Goal: Task Accomplishment & Management: Manage account settings

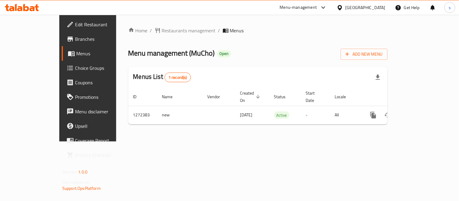
click at [343, 9] on icon at bounding box center [340, 8] width 6 height 6
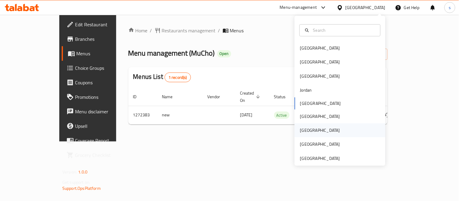
click at [302, 126] on div "[GEOGRAPHIC_DATA]" at bounding box center [321, 131] width 50 height 14
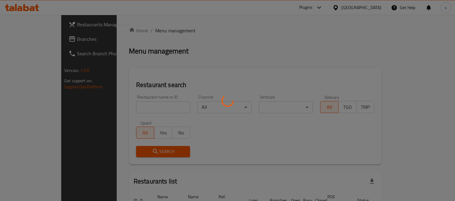
click at [25, 38] on div at bounding box center [227, 100] width 455 height 201
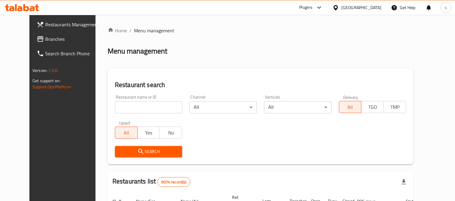
click at [45, 38] on span "Branches" at bounding box center [72, 38] width 55 height 7
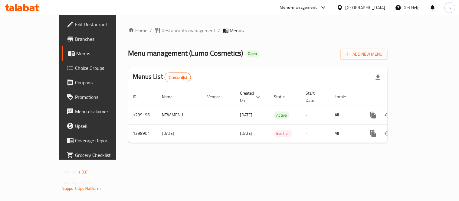
click at [377, 8] on div "[GEOGRAPHIC_DATA]" at bounding box center [366, 7] width 40 height 7
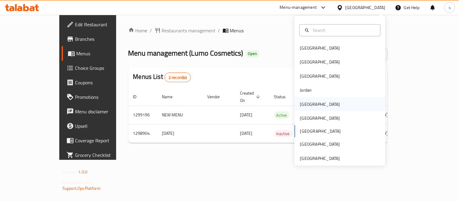
click at [309, 104] on div "[GEOGRAPHIC_DATA]" at bounding box center [321, 105] width 50 height 14
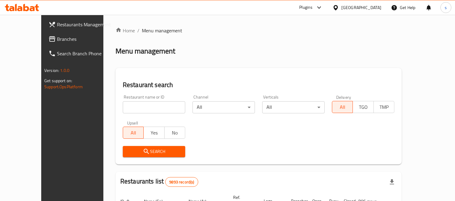
click at [341, 8] on div at bounding box center [336, 7] width 9 height 7
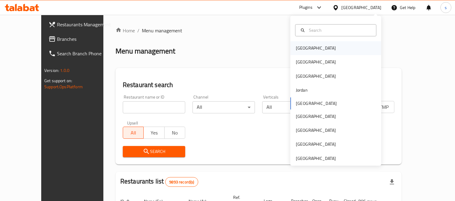
click at [306, 49] on div "[GEOGRAPHIC_DATA]" at bounding box center [316, 48] width 50 height 14
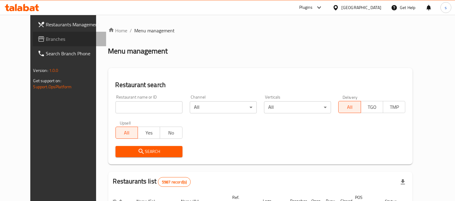
click at [46, 41] on span "Branches" at bounding box center [73, 38] width 55 height 7
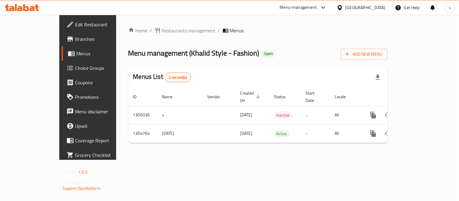
click at [371, 8] on div "[GEOGRAPHIC_DATA]" at bounding box center [366, 7] width 40 height 7
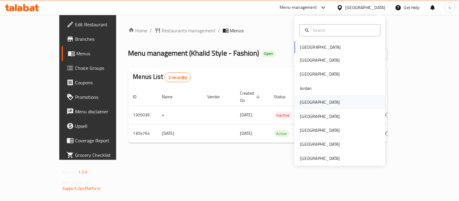
click at [303, 102] on div "[GEOGRAPHIC_DATA]" at bounding box center [320, 102] width 40 height 7
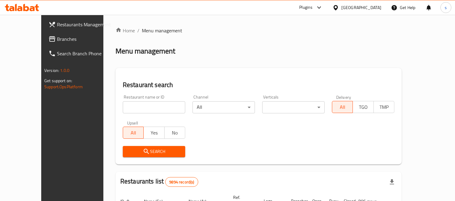
click at [57, 42] on span "Branches" at bounding box center [84, 38] width 55 height 7
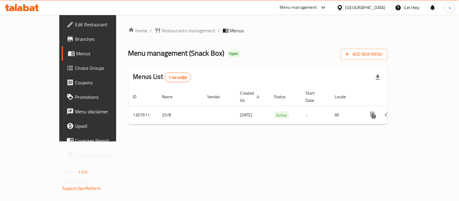
click at [342, 9] on icon at bounding box center [340, 7] width 4 height 5
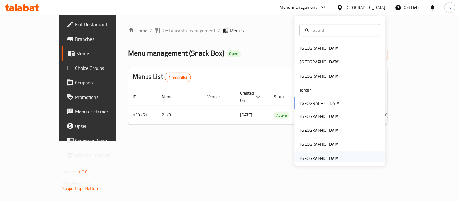
click at [313, 159] on div "[GEOGRAPHIC_DATA]" at bounding box center [320, 158] width 40 height 7
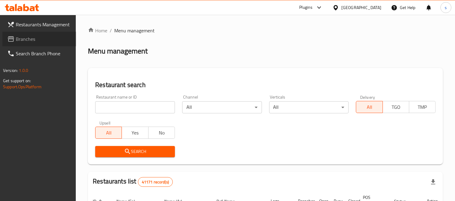
click at [28, 40] on span "Branches" at bounding box center [43, 38] width 55 height 7
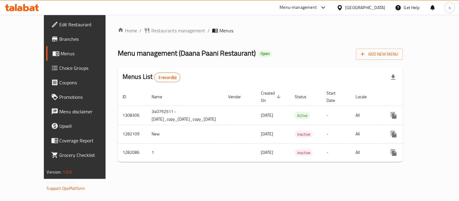
click at [360, 10] on div "[GEOGRAPHIC_DATA]" at bounding box center [366, 7] width 40 height 7
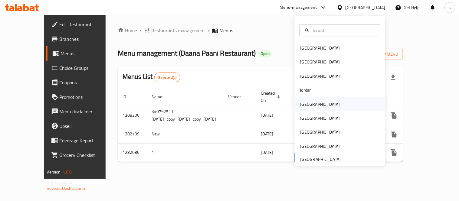
click at [302, 100] on div "[GEOGRAPHIC_DATA]" at bounding box center [321, 105] width 50 height 14
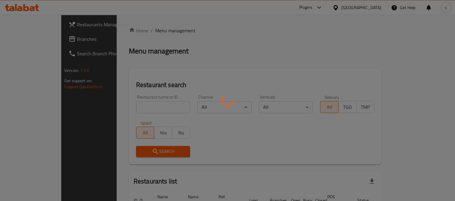
click at [32, 40] on div at bounding box center [227, 100] width 455 height 201
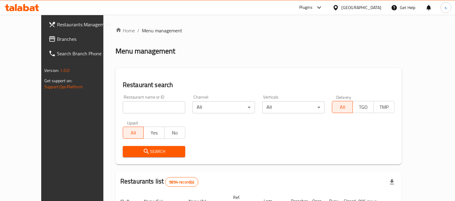
click at [41, 41] on div "Restaurants Management Branches Search Branch Phone Version: 1.0.0 Get support …" at bounding box center [227, 197] width 372 height 365
click at [57, 40] on span "Branches" at bounding box center [84, 38] width 55 height 7
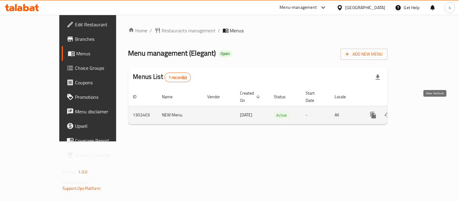
click at [421, 112] on icon "enhanced table" at bounding box center [417, 115] width 7 height 7
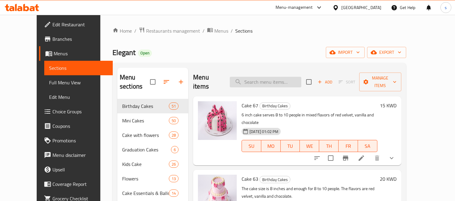
click at [250, 77] on input "search" at bounding box center [265, 82] width 71 height 11
paste input "Mini Cake 66"
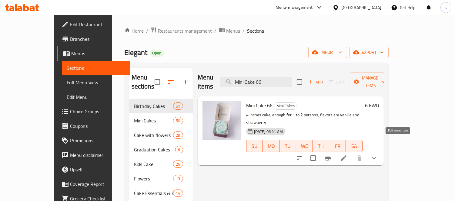
type input "Mini Cake 66"
click at [347, 155] on icon at bounding box center [343, 158] width 7 height 7
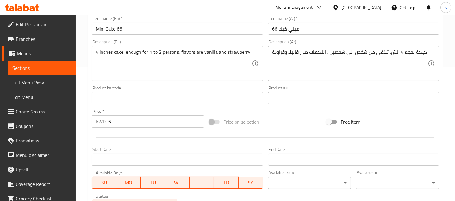
scroll to position [235, 0]
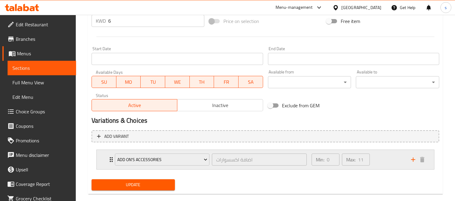
click at [110, 159] on icon "Expand" at bounding box center [111, 159] width 3 height 5
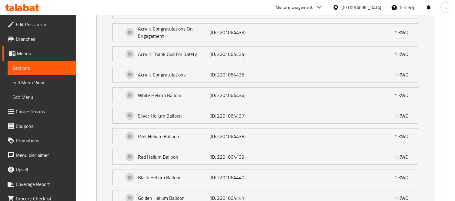
scroll to position [486, 0]
